Goal: Task Accomplishment & Management: Manage account settings

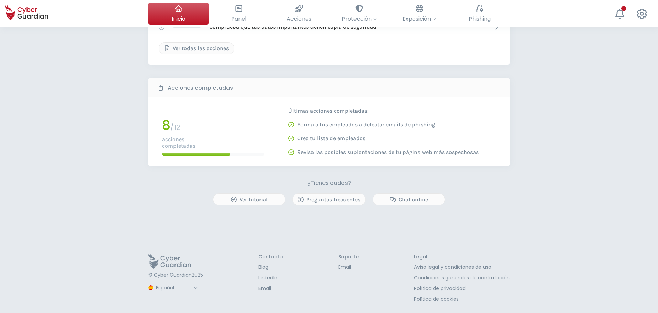
scroll to position [31, 0]
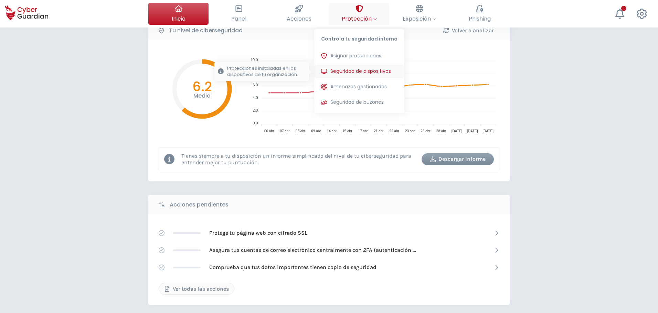
click at [357, 75] on button "Seguridad de dispositivos Protecciones instaladas en los dispositivos de tu org…" at bounding box center [359, 72] width 90 height 14
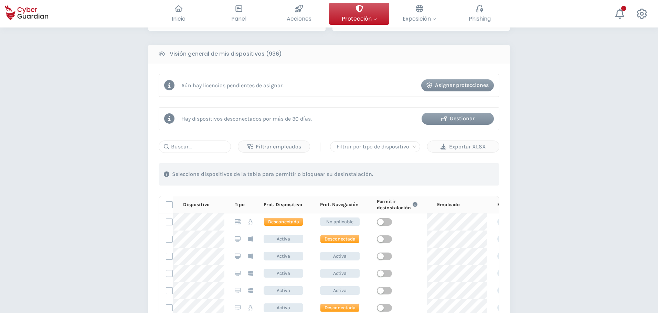
scroll to position [275, 0]
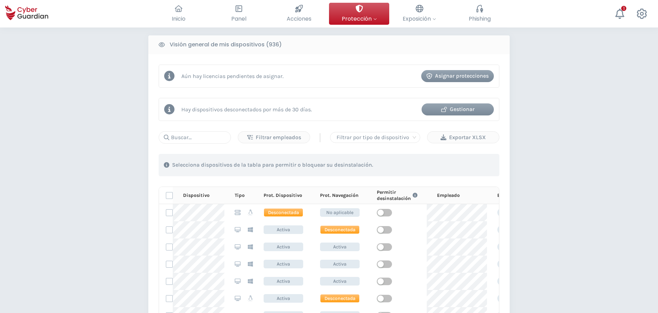
click at [458, 106] on div "Gestionar" at bounding box center [458, 109] width 62 height 8
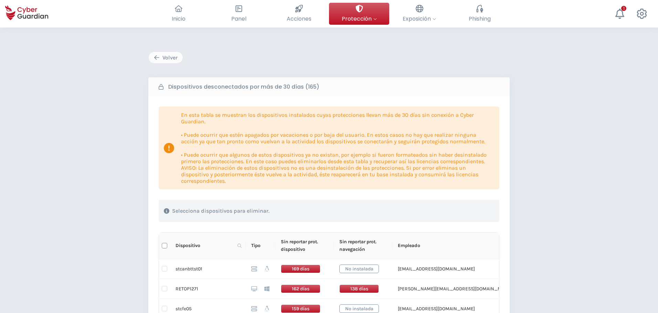
click at [167, 246] on input "Select all" at bounding box center [165, 246] width 6 height 6
checkbox input "true"
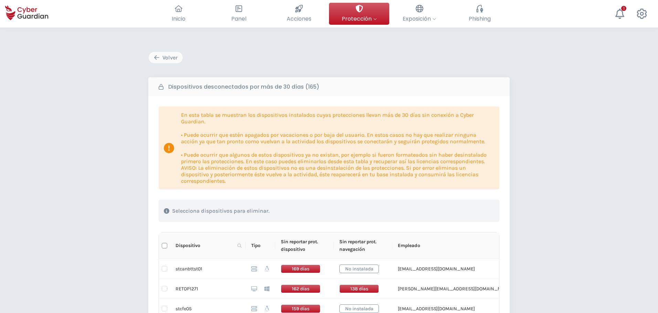
checkbox input "true"
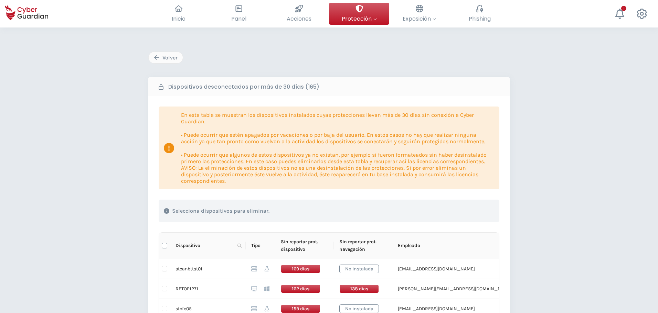
checkbox input "true"
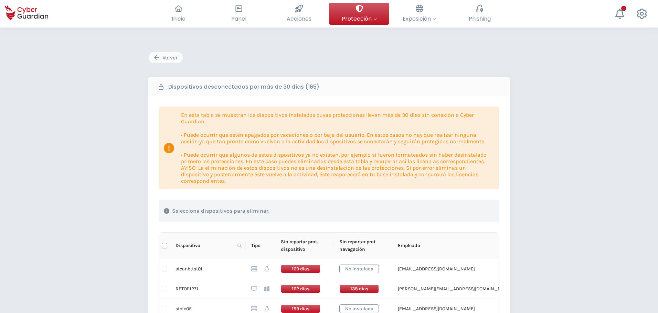
checkbox input "true"
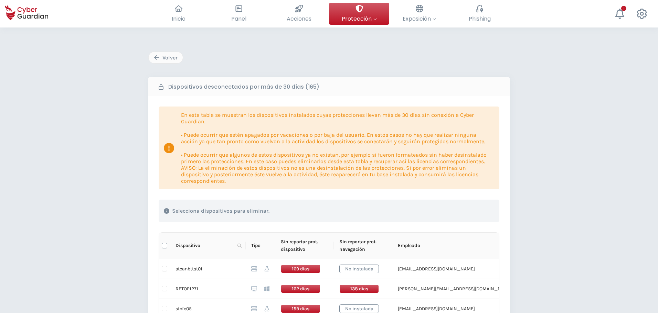
checkbox input "true"
click at [168, 243] on th at bounding box center [164, 246] width 11 height 26
click at [160, 248] on th at bounding box center [164, 246] width 11 height 26
click at [164, 246] on input "Select all" at bounding box center [165, 246] width 6 height 6
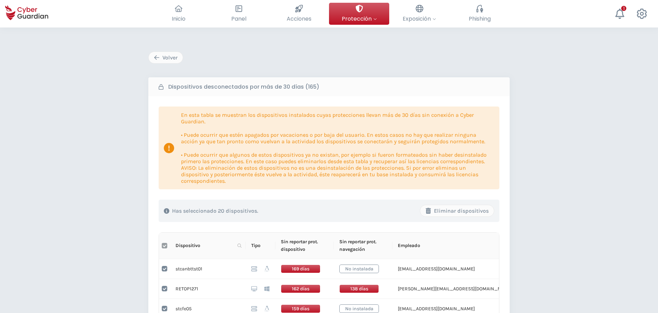
checkbox input "false"
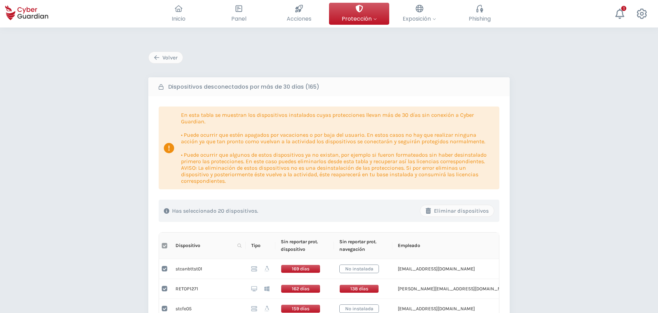
checkbox input "false"
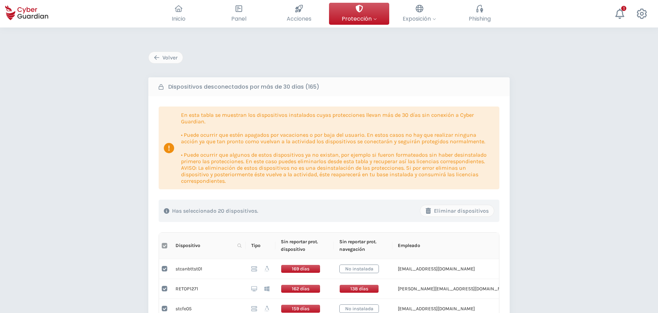
checkbox input "false"
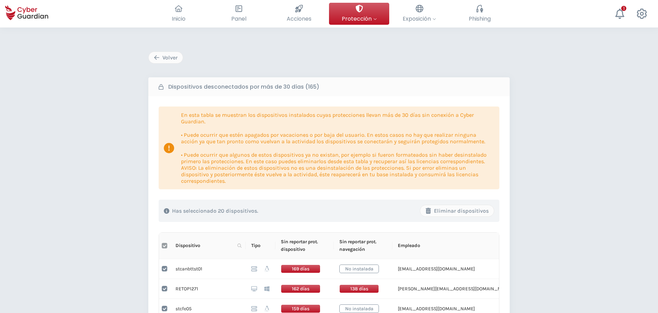
checkbox input "false"
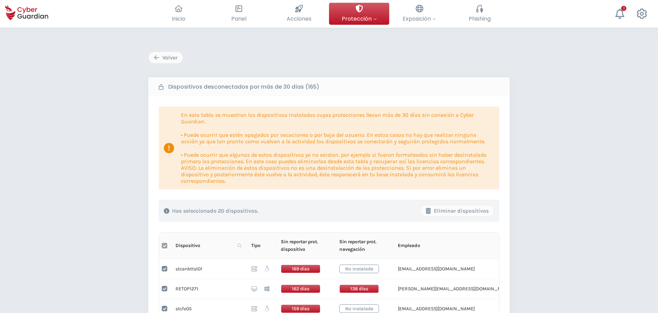
checkbox input "false"
click at [240, 247] on icon at bounding box center [239, 246] width 4 height 4
click at [214, 261] on input "text" at bounding box center [206, 260] width 68 height 11
type input "RETOP1796"
click at [232, 271] on span "Buscar" at bounding box center [229, 273] width 15 height 8
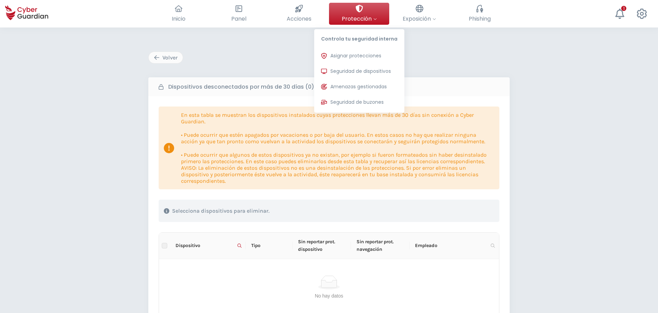
drag, startPoint x: 356, startPoint y: 72, endPoint x: 68, endPoint y: 123, distance: 292.9
click at [356, 72] on span "Seguridad de dispositivos" at bounding box center [360, 71] width 61 height 7
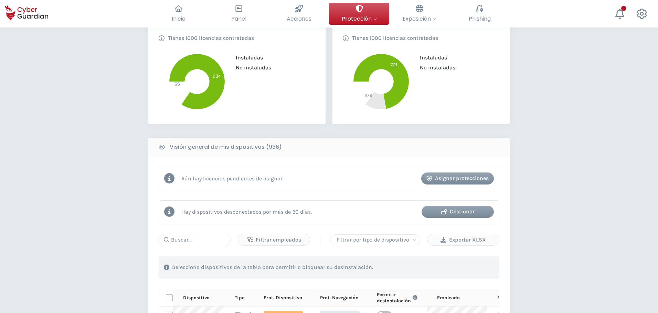
scroll to position [206, 0]
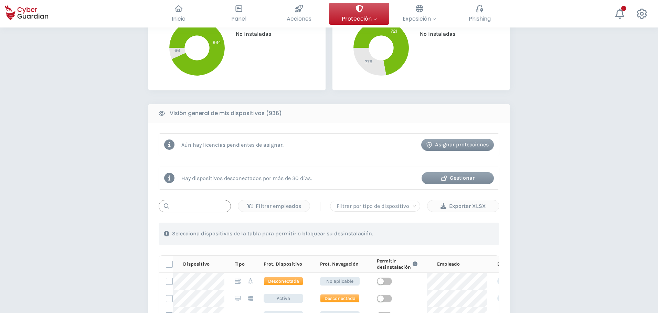
click at [185, 206] on input "text" at bounding box center [195, 206] width 72 height 12
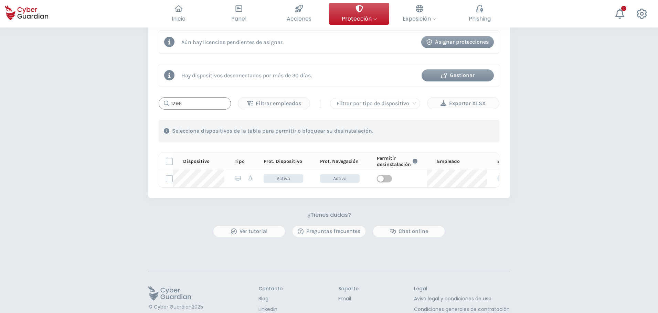
scroll to position [310, 0]
drag, startPoint x: 208, startPoint y: 105, endPoint x: 137, endPoint y: 99, distance: 71.1
click at [137, 99] on div "PROTECCIÓN > Seguridad de dispositivos ¿Cómo funciona? Añade empleados Instala …" at bounding box center [329, 31] width 658 height 627
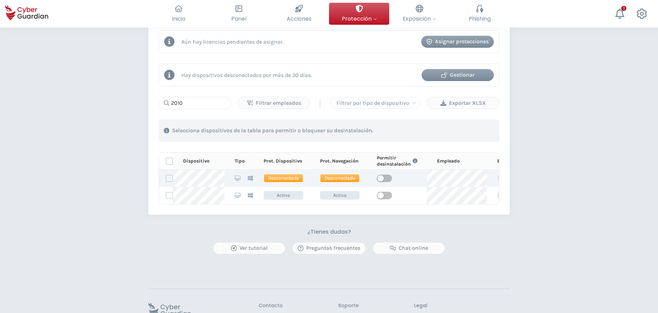
click at [386, 182] on span "button" at bounding box center [384, 179] width 15 height 8
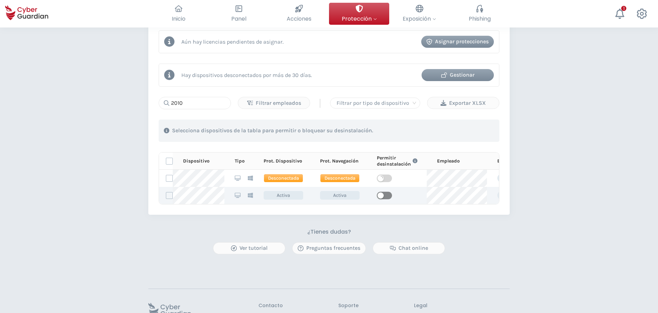
click at [385, 196] on span "button" at bounding box center [384, 196] width 15 height 8
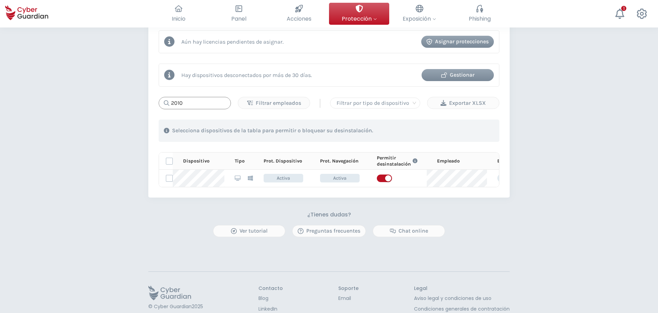
drag, startPoint x: 192, startPoint y: 103, endPoint x: 88, endPoint y: 97, distance: 104.1
click at [88, 97] on div "PROTECCIÓN > Seguridad de dispositivos ¿Cómo funciona? Añade empleados Instala …" at bounding box center [329, 31] width 658 height 627
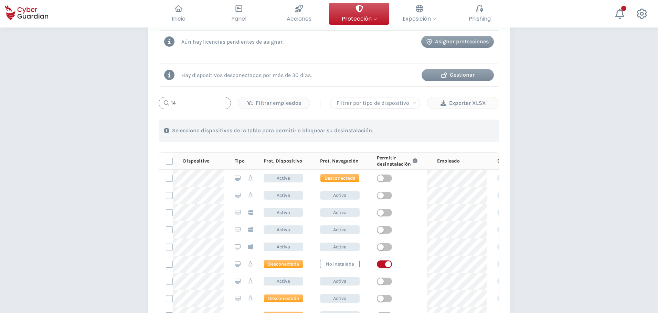
type input "1"
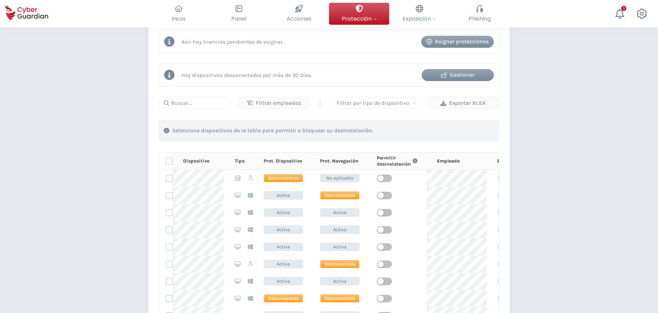
click at [474, 77] on div "Gestionar" at bounding box center [458, 75] width 62 height 8
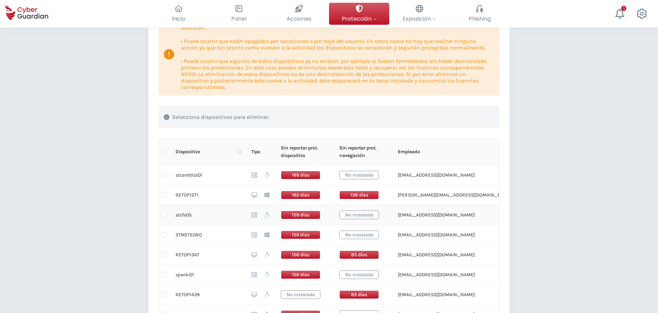
scroll to position [103, 0]
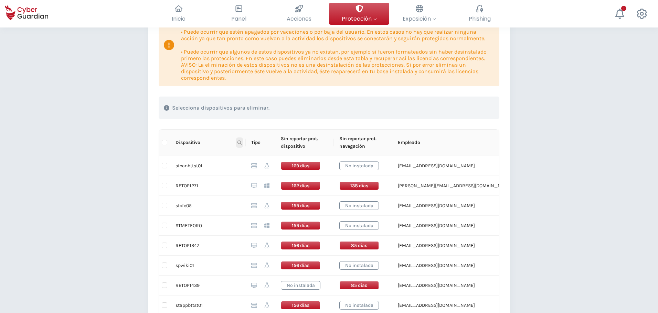
click at [237, 141] on icon at bounding box center [239, 143] width 4 height 4
click at [208, 158] on input "text" at bounding box center [206, 157] width 68 height 11
type input "r"
type input "RETOP1401"
click at [231, 167] on span "Buscar" at bounding box center [229, 170] width 15 height 8
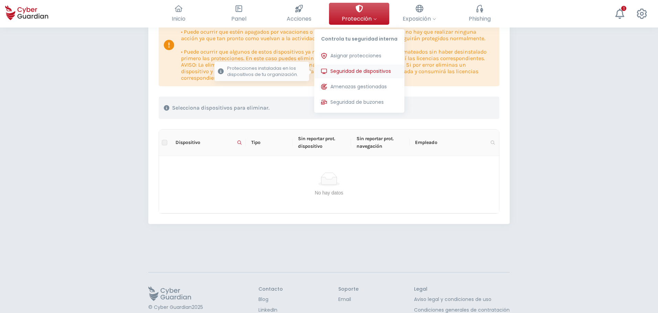
click at [353, 71] on span "Seguridad de dispositivos" at bounding box center [360, 71] width 61 height 7
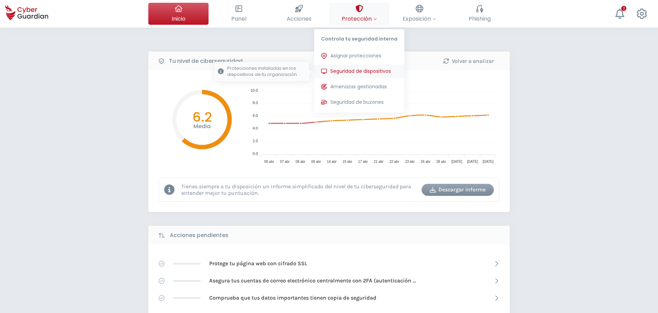
click at [366, 70] on span "Seguridad de dispositivos" at bounding box center [360, 71] width 61 height 7
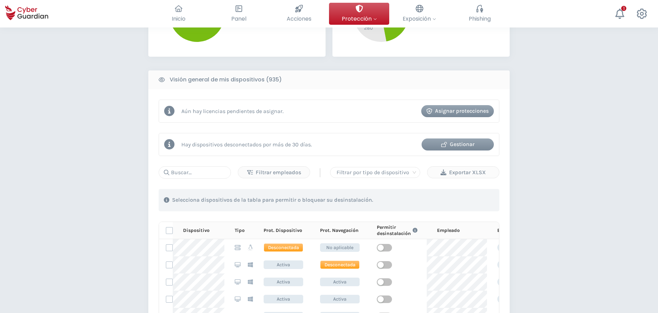
scroll to position [241, 0]
click at [202, 172] on input "text" at bounding box center [195, 172] width 72 height 12
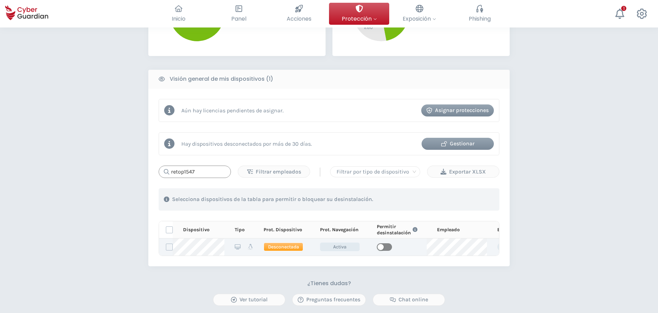
type input "retop1547"
click at [381, 249] on div "button" at bounding box center [380, 247] width 6 height 6
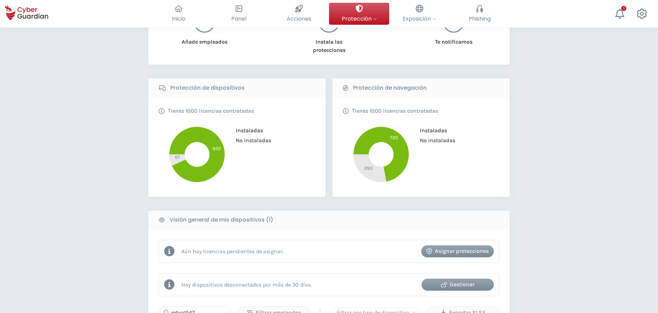
scroll to position [103, 0]
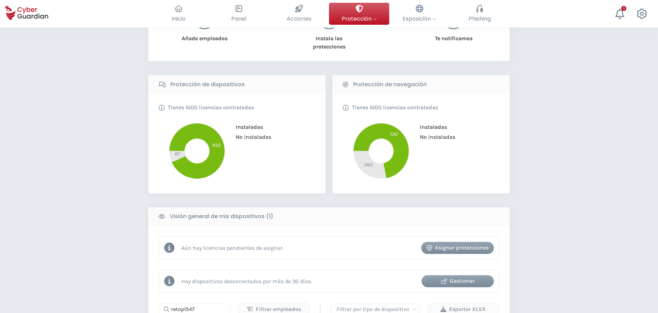
click at [472, 279] on div "Gestionar" at bounding box center [458, 281] width 62 height 8
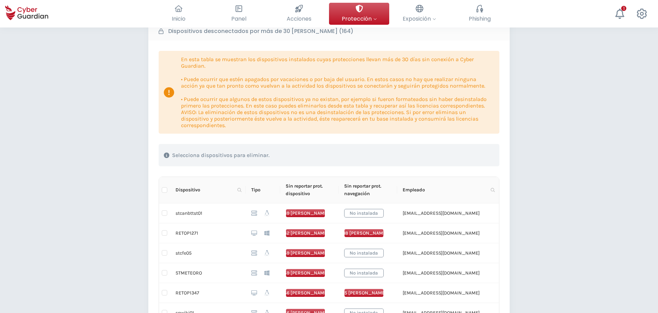
scroll to position [69, 0]
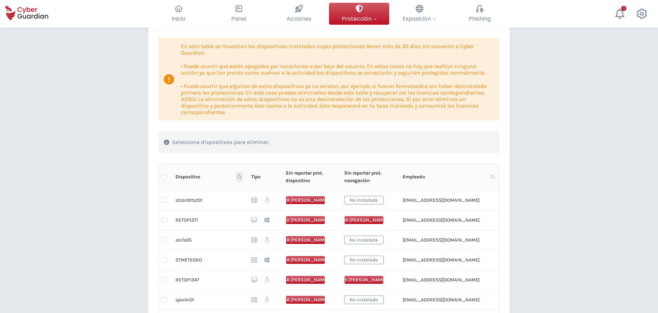
click at [237, 176] on span at bounding box center [239, 177] width 7 height 10
click at [217, 191] on input "text" at bounding box center [206, 191] width 68 height 11
type input "RETOP1547"
click at [230, 205] on span "Buscar" at bounding box center [229, 205] width 15 height 8
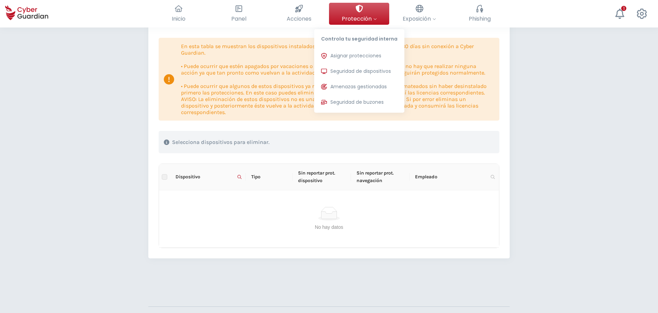
click at [365, 71] on span "Seguridad de dispositivos" at bounding box center [360, 71] width 61 height 7
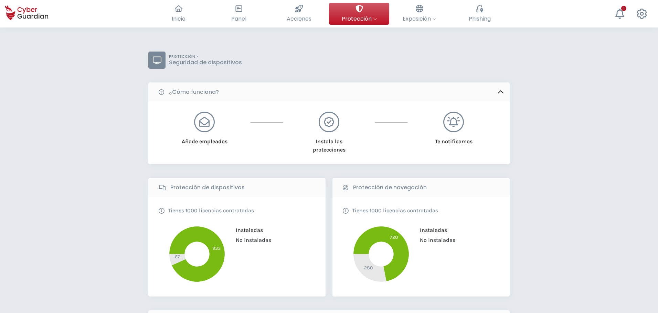
click at [298, 11] on icon at bounding box center [299, 9] width 8 height 8
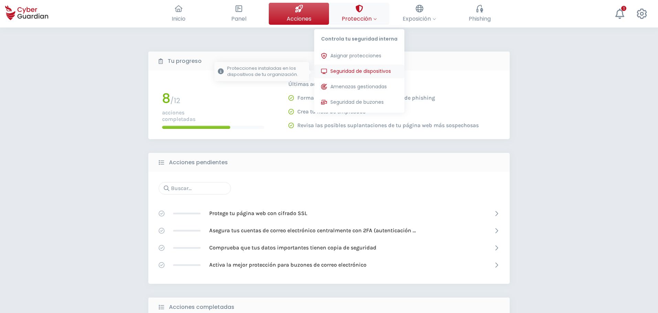
click at [371, 73] on span "Seguridad de dispositivos" at bounding box center [360, 71] width 61 height 7
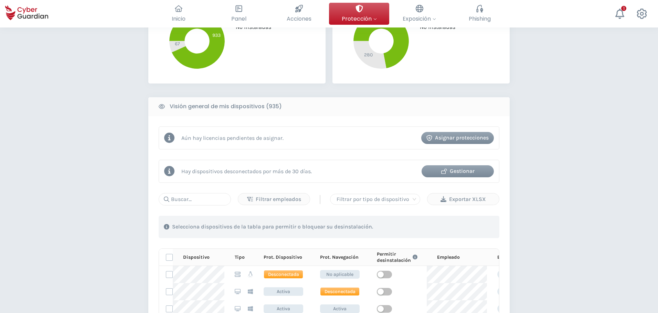
scroll to position [241, 0]
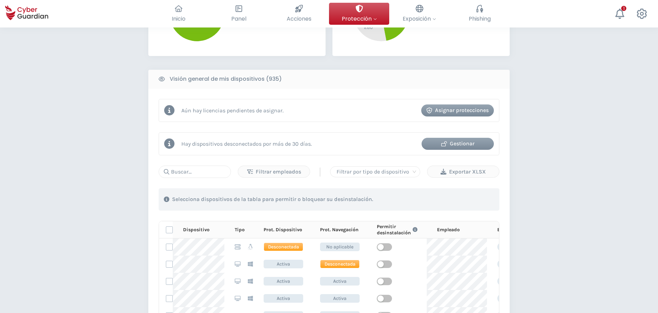
click at [563, 192] on div "PROTECCIÓN > Seguridad de dispositivos ¿Cómo funciona? Añade empleados Instala …" at bounding box center [329, 178] width 658 height 782
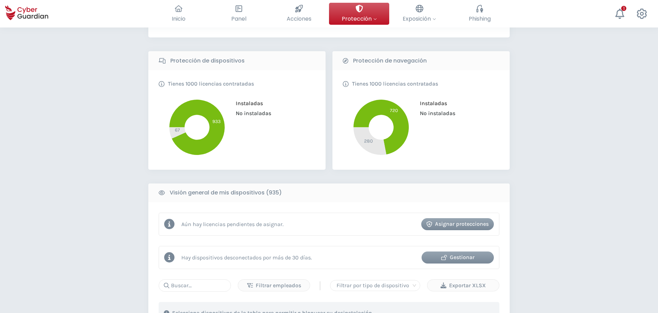
scroll to position [34, 0]
